Goal: Find contact information: Find contact information

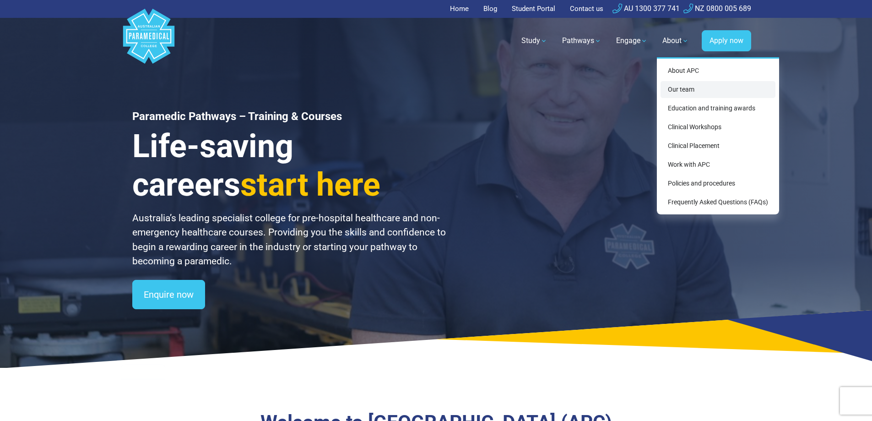
click at [685, 88] on link "Our team" at bounding box center [717, 89] width 115 height 17
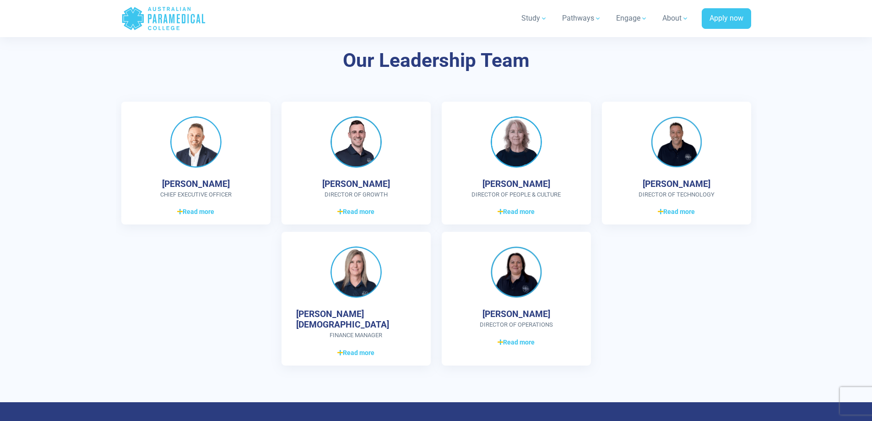
scroll to position [2289, 0]
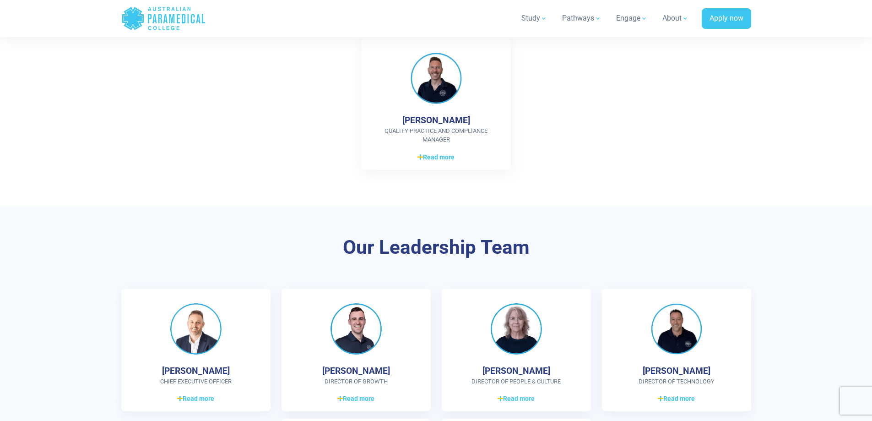
scroll to position [2151, 0]
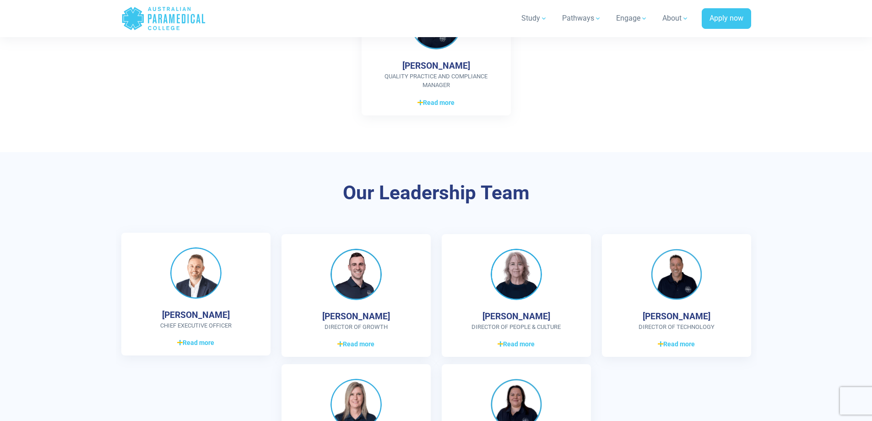
click at [211, 311] on h4 "[PERSON_NAME]" at bounding box center [196, 314] width 68 height 11
click at [191, 341] on span "Read more" at bounding box center [195, 343] width 37 height 10
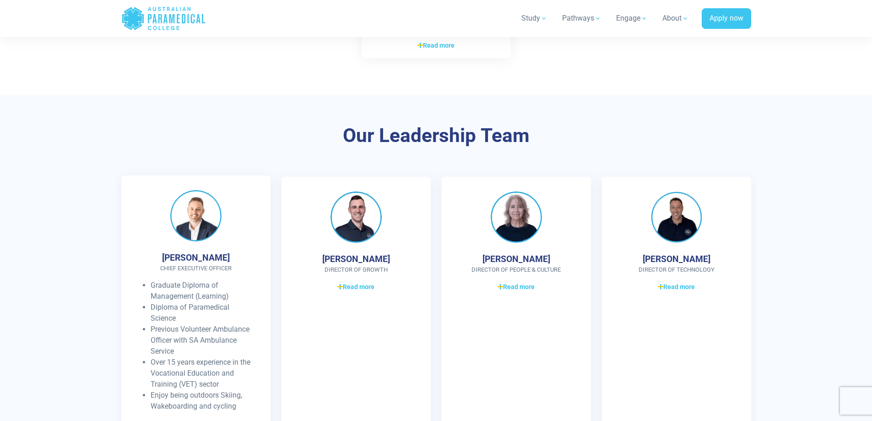
scroll to position [2289, 0]
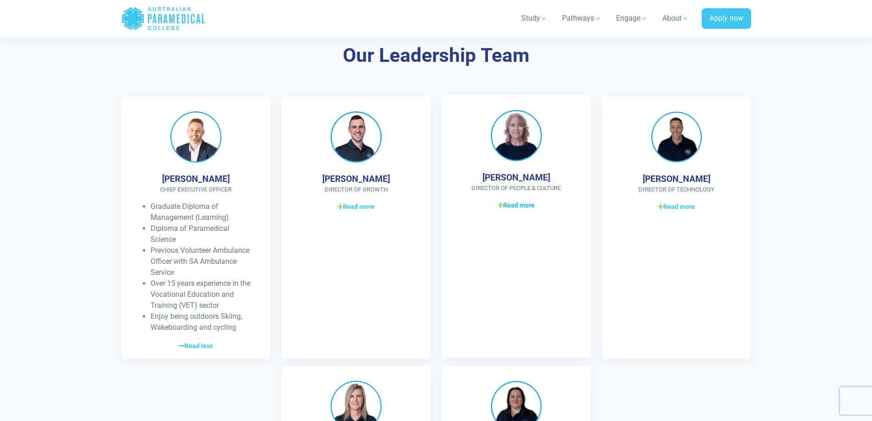
click at [509, 206] on span "Read more" at bounding box center [516, 205] width 37 height 10
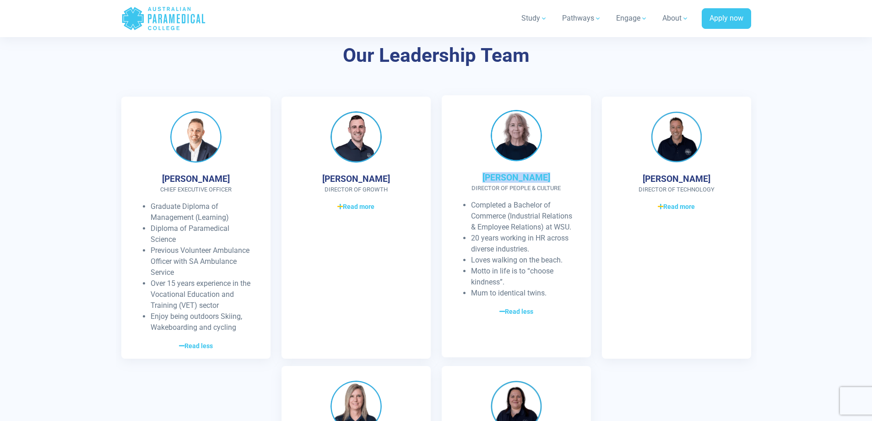
drag, startPoint x: 545, startPoint y: 178, endPoint x: 489, endPoint y: 178, distance: 55.8
click at [489, 178] on div "Sally Metcalf Director of People & Culture Completed a Bachelor of Commerce (In…" at bounding box center [516, 226] width 149 height 262
copy h4 "[PERSON_NAME]"
